Goal: Task Accomplishment & Management: Use online tool/utility

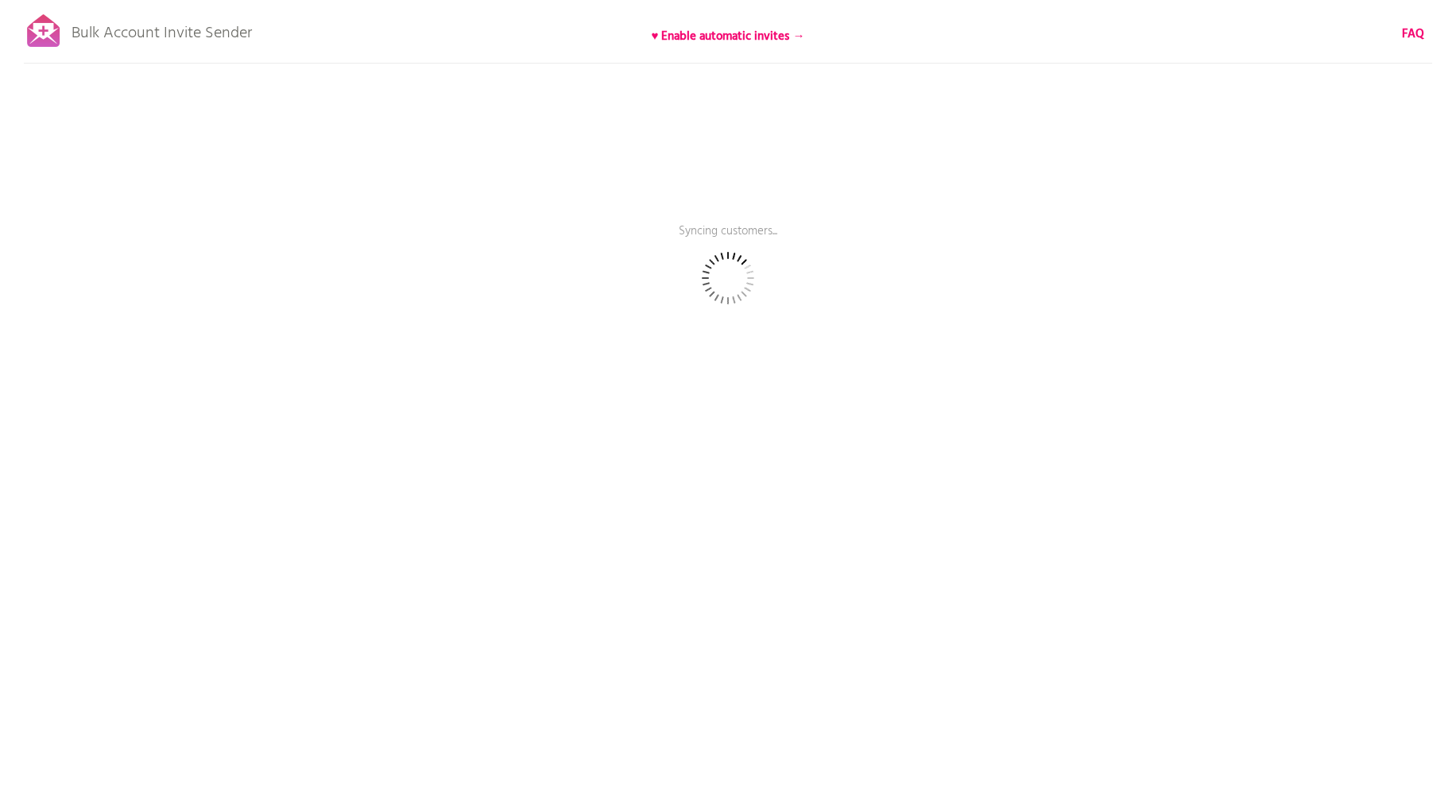
drag, startPoint x: 209, startPoint y: 37, endPoint x: 258, endPoint y: 31, distance: 48.8
click at [258, 31] on div "Bulk Account Invite Sender ♥ Enable automatic invites → FAQ Syncing customers..…" at bounding box center [728, 278] width 1456 height 556
drag, startPoint x: 254, startPoint y: 31, endPoint x: 141, endPoint y: 32, distance: 112.9
click at [141, 32] on div "Bulk Account Invite Sender ♥ Enable automatic invites → FAQ Synced 250 customer…" at bounding box center [728, 278] width 1456 height 556
click at [116, 29] on p "Bulk Account Invite Sender" at bounding box center [162, 30] width 180 height 40
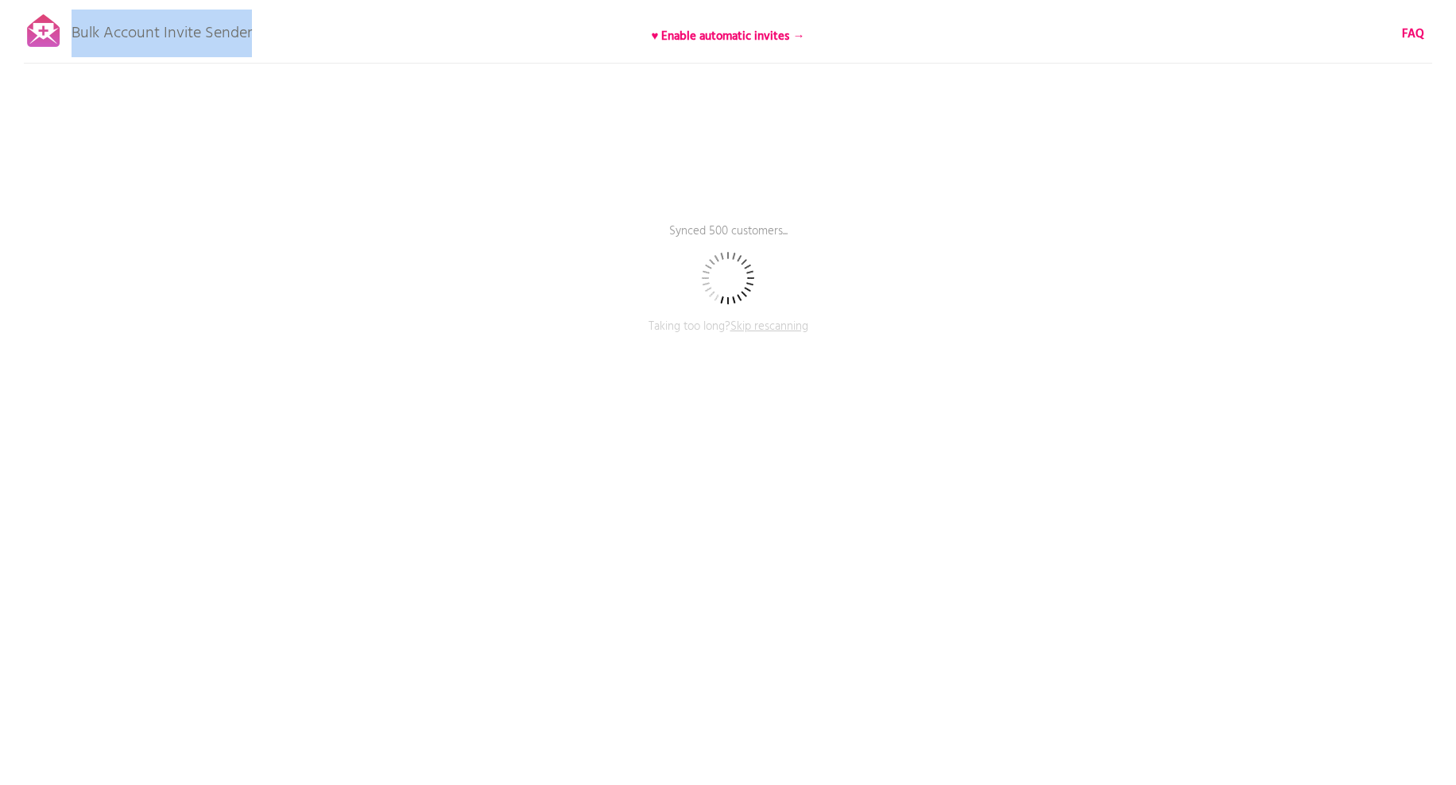
drag, startPoint x: 72, startPoint y: 31, endPoint x: 250, endPoint y: 33, distance: 178.9
click at [250, 33] on p "Bulk Account Invite Sender" at bounding box center [162, 30] width 180 height 40
copy p "Bulk Account Invite Sender"
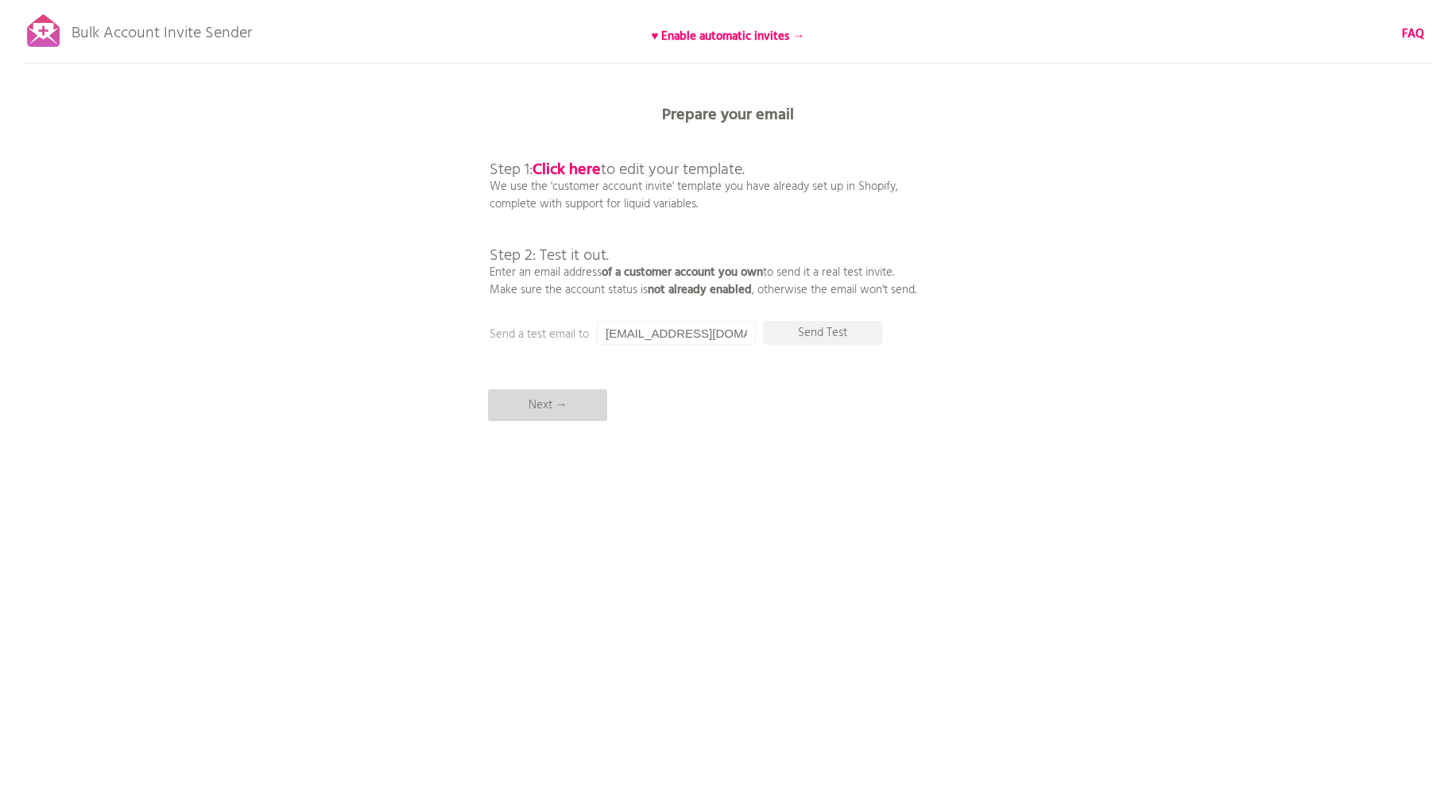
click at [519, 403] on p "Next →" at bounding box center [547, 405] width 119 height 32
click at [568, 397] on p "Next →" at bounding box center [547, 405] width 119 height 32
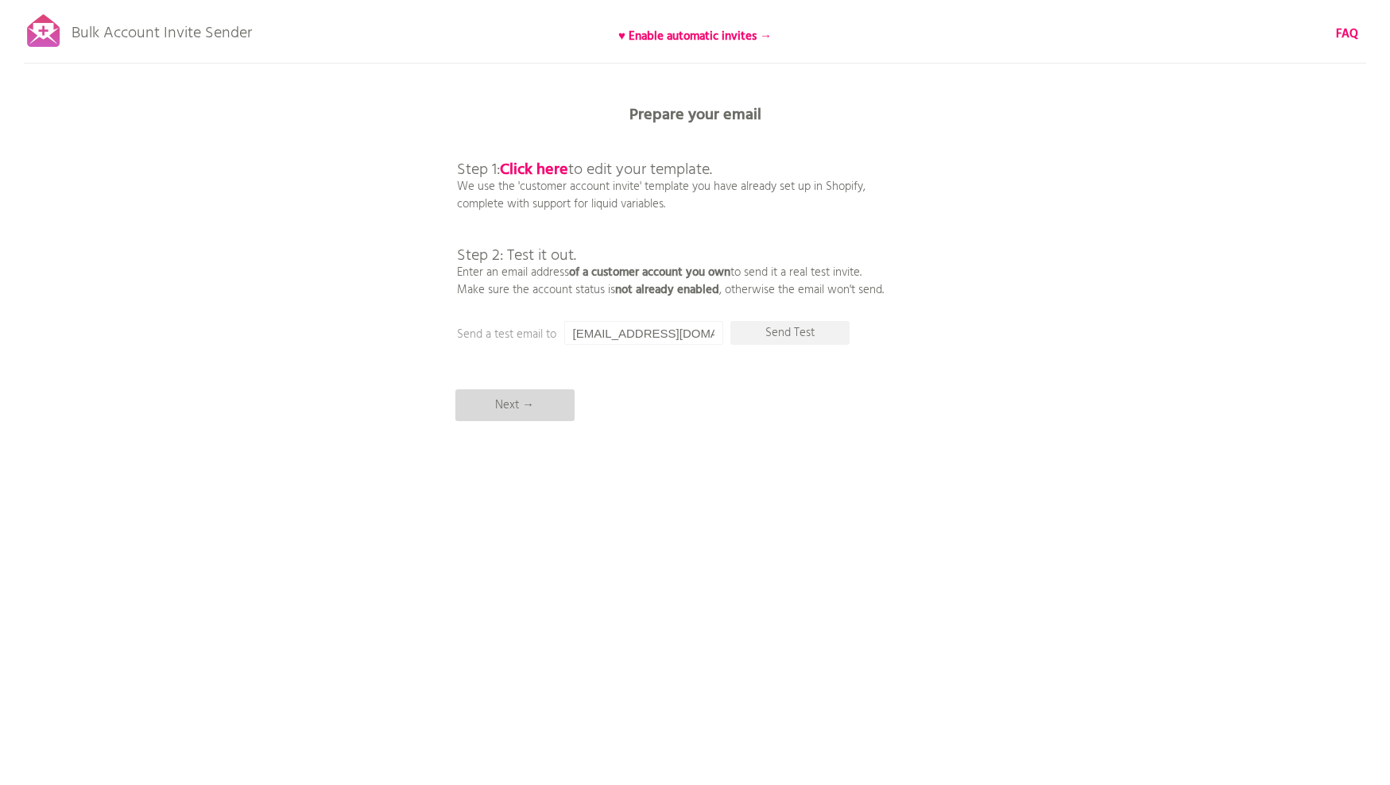
click at [501, 408] on p "Next →" at bounding box center [514, 405] width 119 height 32
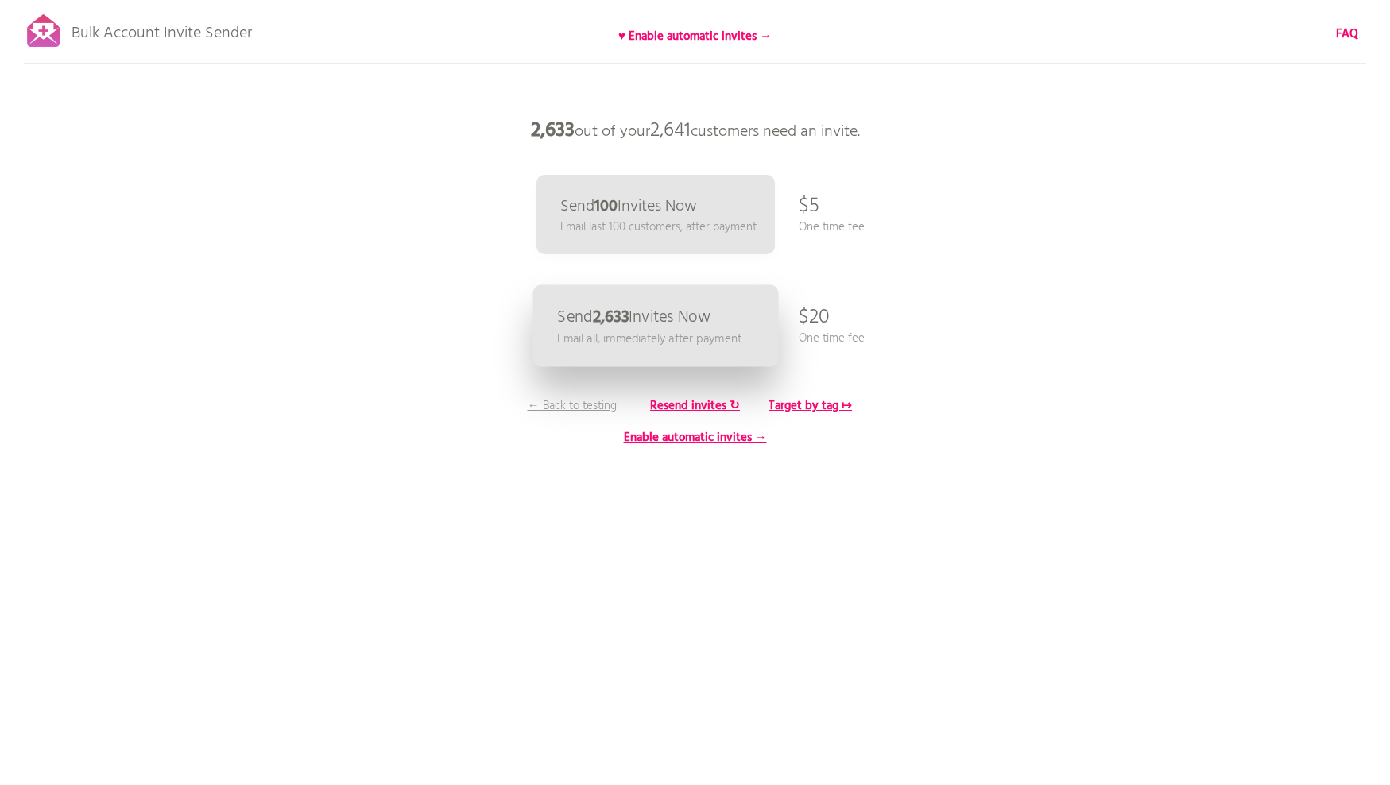
click at [607, 336] on p "Email all, immediately after payment" at bounding box center [649, 339] width 184 height 18
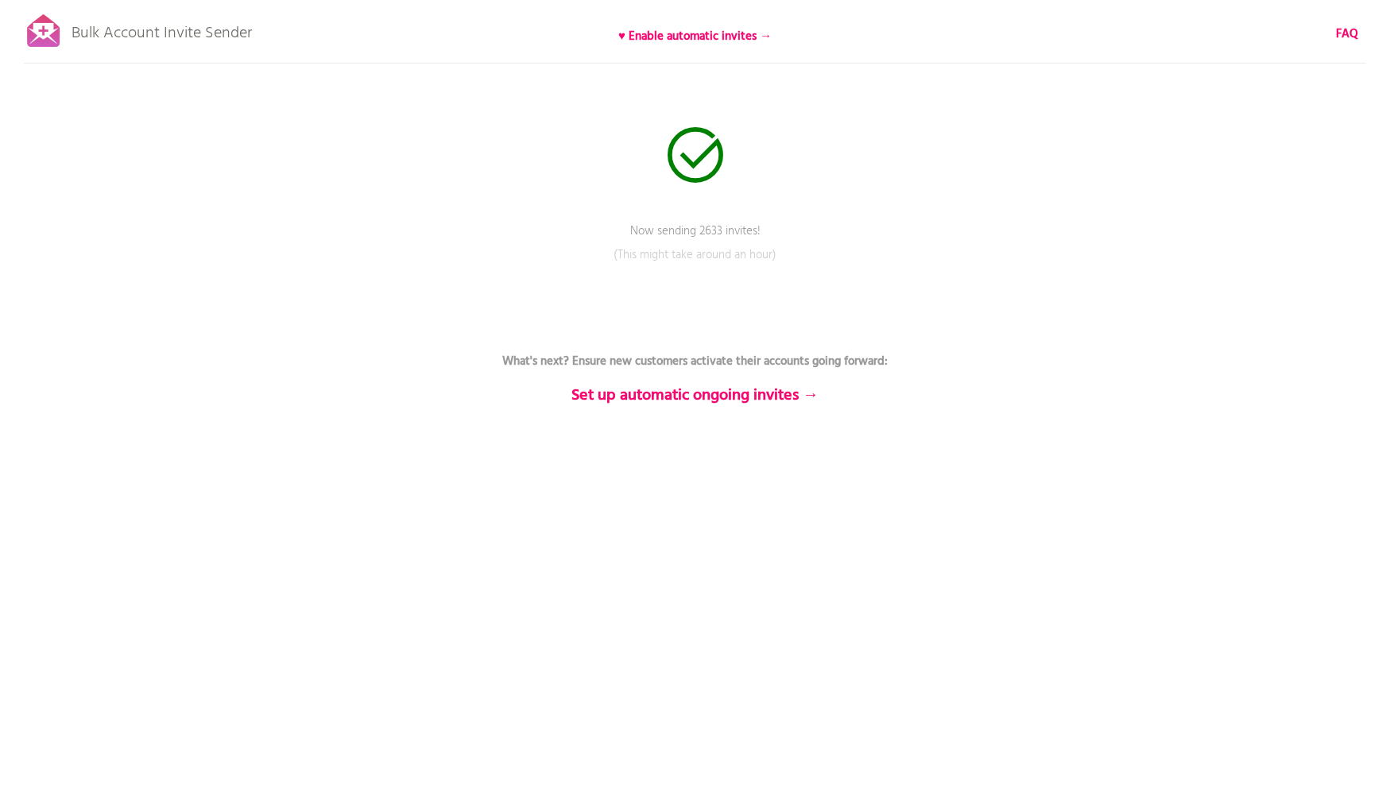
drag, startPoint x: 876, startPoint y: 450, endPoint x: 454, endPoint y: 253, distance: 465.9
click at [444, 254] on div "Bulk Account Invite Sender ♥ Enable automatic invites → FAQ Now sending 2633 in…" at bounding box center [695, 278] width 1390 height 556
click at [545, 233] on p "Now sending 2633 invites!" at bounding box center [695, 243] width 477 height 40
drag, startPoint x: 597, startPoint y: 231, endPoint x: 895, endPoint y: 363, distance: 326.3
click at [895, 0] on div "Now sending 2633 invites! Pause sending (This might take around an hour) What's…" at bounding box center [695, 0] width 1390 height 0
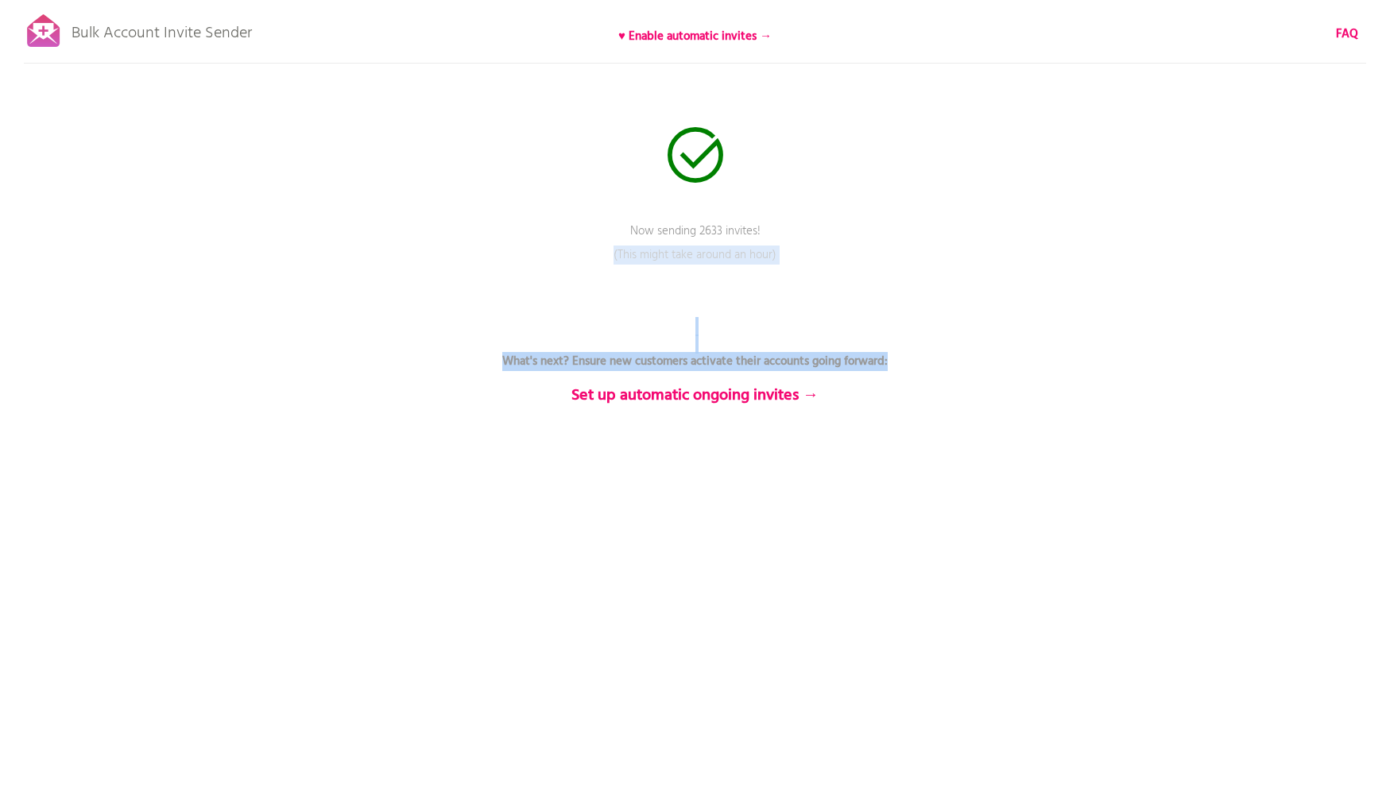
copy div "(This might take around an hour) What's next? Ensure new customers activate the…"
drag, startPoint x: 913, startPoint y: 418, endPoint x: 562, endPoint y: 401, distance: 351.8
click at [562, 401] on div "Bulk Account Invite Sender ♥ Enable automatic invites → FAQ Now sending 2633 in…" at bounding box center [695, 278] width 1390 height 556
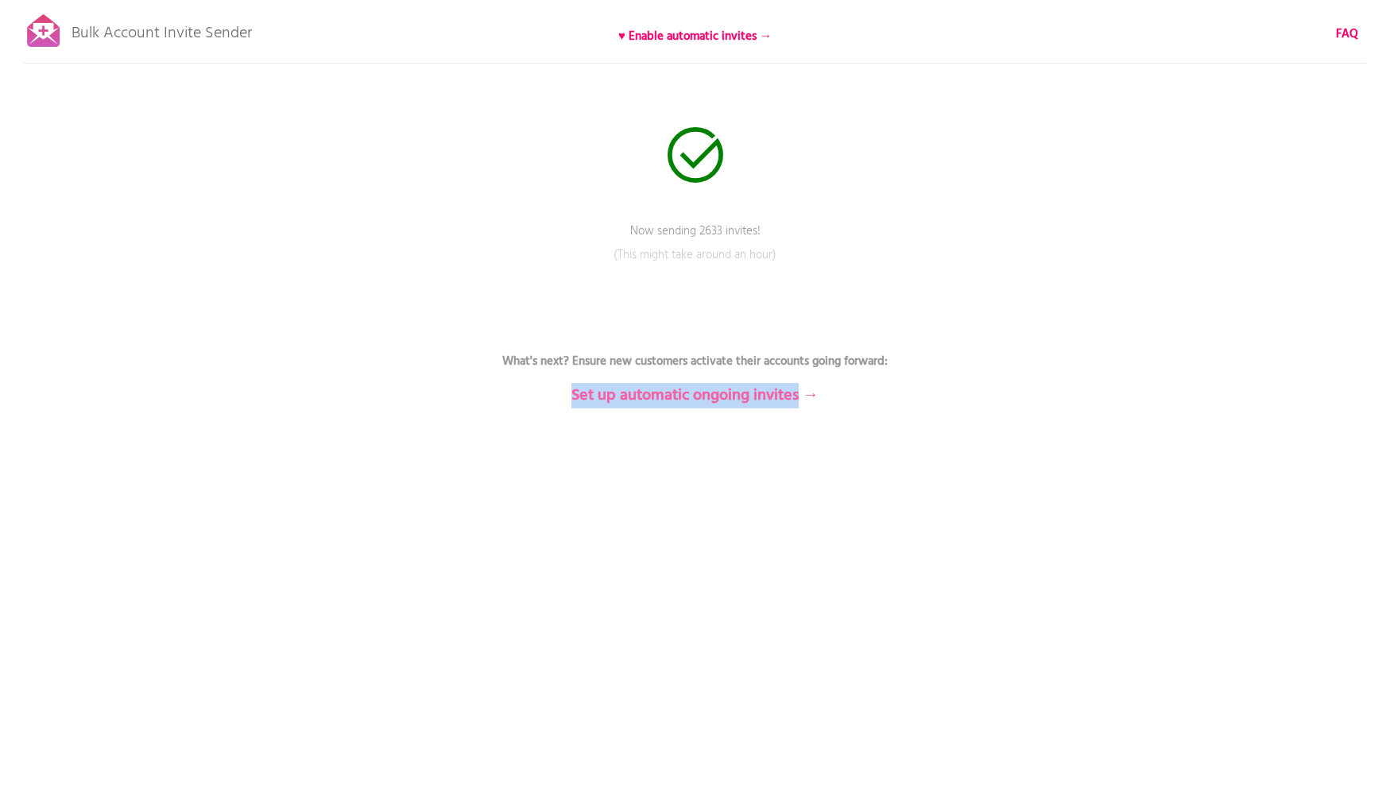
drag, startPoint x: 562, startPoint y: 401, endPoint x: 801, endPoint y: 400, distance: 239.3
click at [801, 400] on p "What's next? Ensure new customers activate their accounts going forward: Set up…" at bounding box center [695, 361] width 477 height 86
copy b "Set up automatic ongoing invites"
drag, startPoint x: 297, startPoint y: 43, endPoint x: 259, endPoint y: 35, distance: 39.0
click at [259, 35] on div "Bulk Account Invite Sender ♥ Enable automatic invites → FAQ Now sending 2633 in…" at bounding box center [695, 278] width 1390 height 556
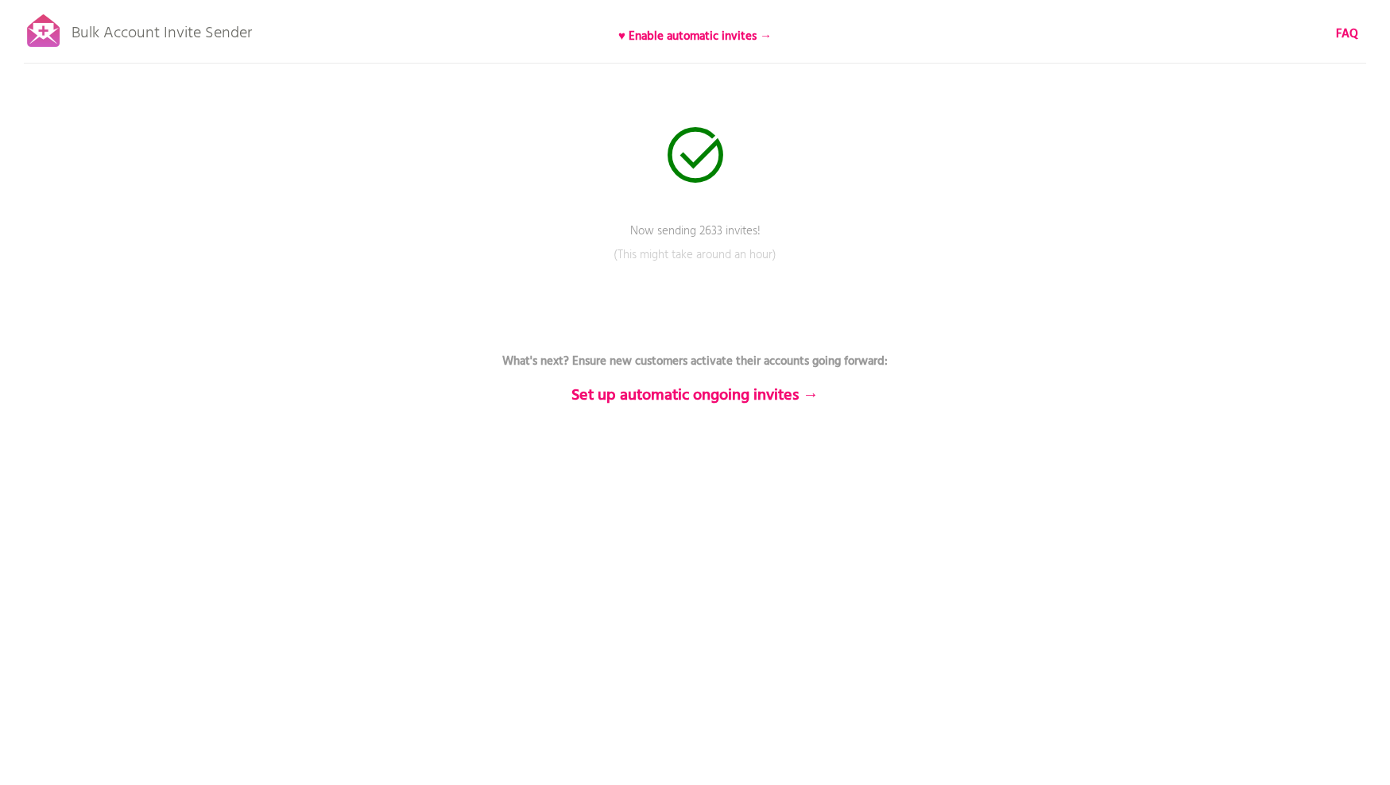
drag, startPoint x: 259, startPoint y: 35, endPoint x: 271, endPoint y: 34, distance: 11.9
click at [260, 35] on div "Bulk Account Invite Sender ♥ Enable automatic invites → FAQ Now sending 2633 in…" at bounding box center [695, 278] width 1390 height 556
drag, startPoint x: 271, startPoint y: 34, endPoint x: 251, endPoint y: 33, distance: 19.9
click at [251, 33] on div "Bulk Account Invite Sender ♥ Enable automatic invites → FAQ Now sending 2633 in…" at bounding box center [695, 278] width 1390 height 556
copy div "Bulk Account Invite Sender"
